Goal: Check status: Check status

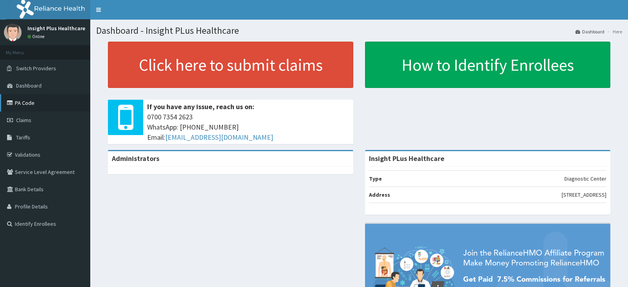
click at [62, 100] on link "PA Code" at bounding box center [45, 102] width 90 height 17
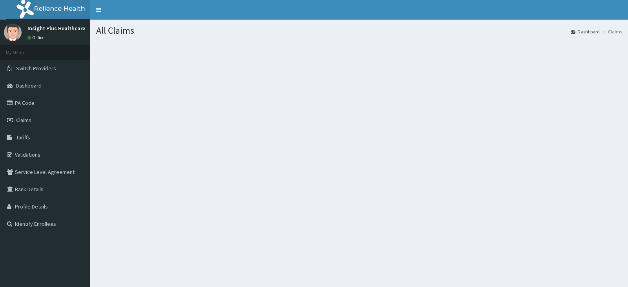
click at [62, 122] on link "Claims" at bounding box center [45, 119] width 90 height 17
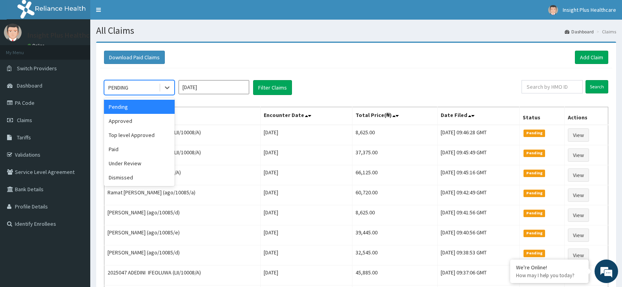
click at [132, 85] on div "PENDING" at bounding box center [131, 87] width 55 height 13
click at [131, 124] on div "Approved" at bounding box center [139, 121] width 71 height 14
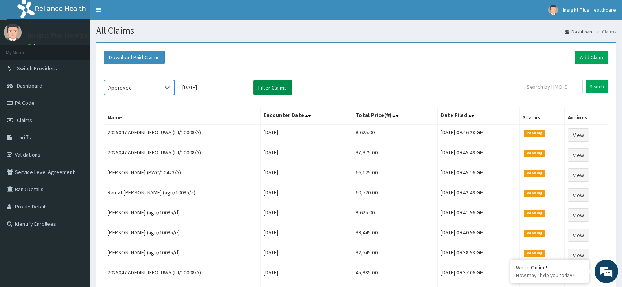
click at [277, 91] on button "Filter Claims" at bounding box center [272, 87] width 39 height 15
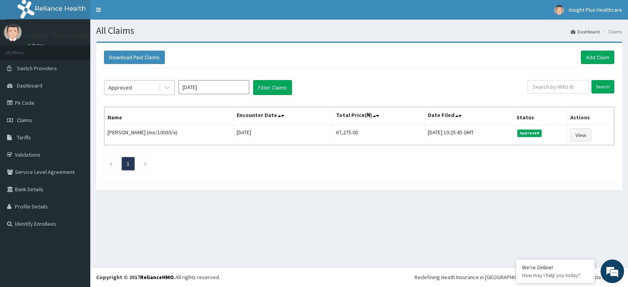
click at [129, 89] on div "Approved" at bounding box center [120, 88] width 24 height 8
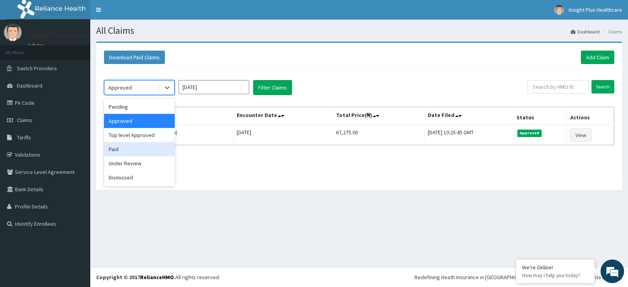
click at [137, 149] on div "Paid" at bounding box center [139, 149] width 71 height 14
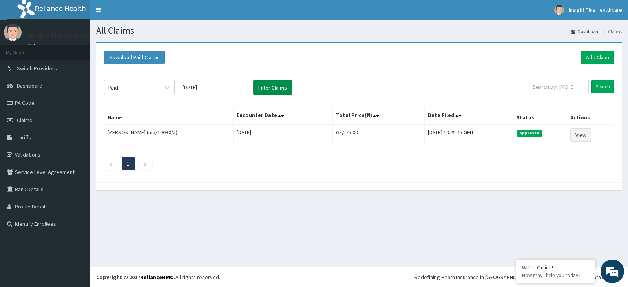
click at [275, 89] on button "Filter Claims" at bounding box center [272, 87] width 39 height 15
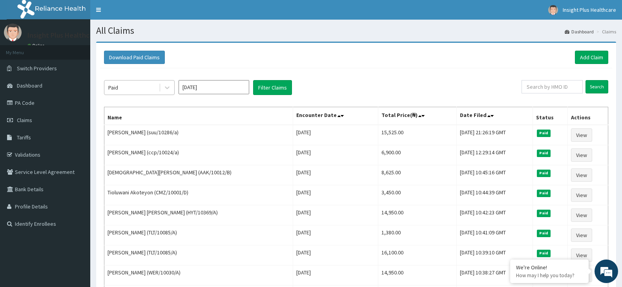
click at [135, 89] on div "Paid" at bounding box center [131, 87] width 55 height 13
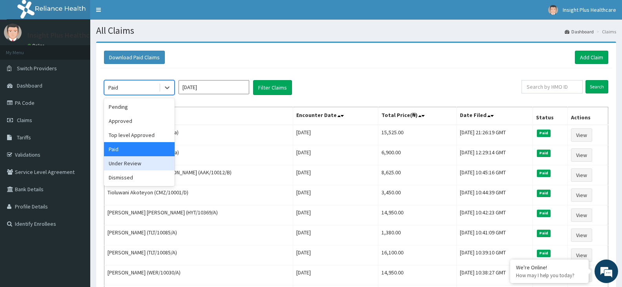
click at [133, 164] on div "Under Review" at bounding box center [139, 163] width 71 height 14
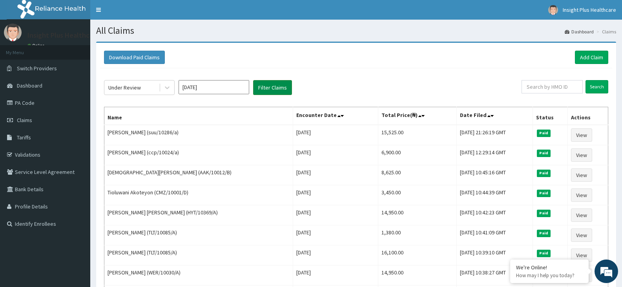
click at [258, 93] on button "Filter Claims" at bounding box center [272, 87] width 39 height 15
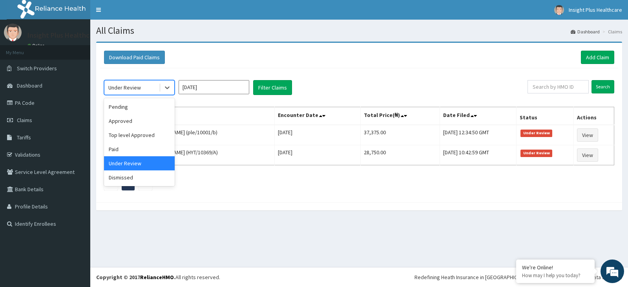
click at [128, 88] on div "Under Review" at bounding box center [124, 88] width 33 height 8
click at [139, 177] on div "Dismissed" at bounding box center [139, 177] width 71 height 14
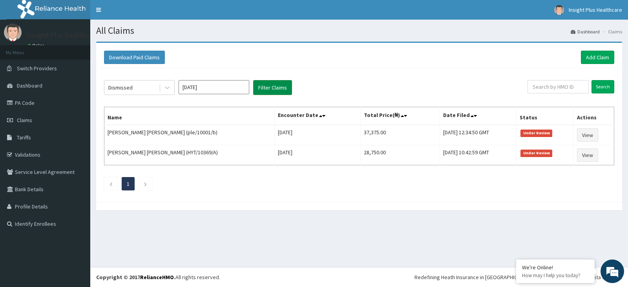
click at [264, 89] on button "Filter Claims" at bounding box center [272, 87] width 39 height 15
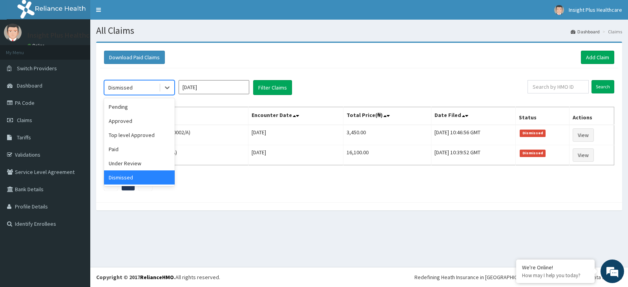
click at [133, 91] on div "Dismissed" at bounding box center [131, 87] width 55 height 13
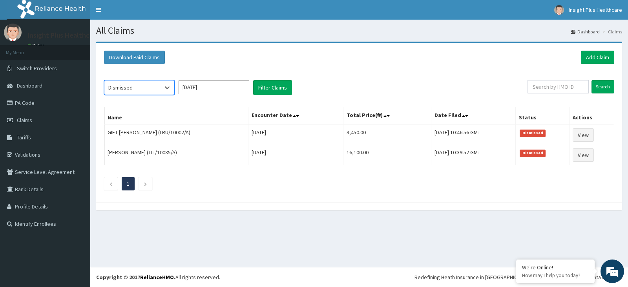
drag, startPoint x: 133, startPoint y: 91, endPoint x: 124, endPoint y: 173, distance: 81.7
drag, startPoint x: 124, startPoint y: 173, endPoint x: 42, endPoint y: 156, distance: 83.2
click at [0, 110] on link "PA Code" at bounding box center [45, 102] width 90 height 17
